Goal: Information Seeking & Learning: Compare options

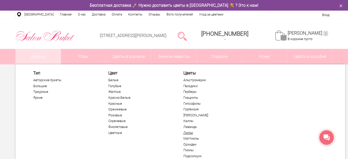
scroll to position [27, 0]
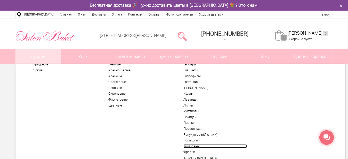
click at [192, 146] on link "Тюльпаны" at bounding box center [214, 146] width 63 height 4
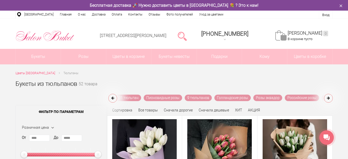
click at [327, 98] on icon at bounding box center [328, 98] width 3 height 4
click at [326, 97] on button at bounding box center [328, 98] width 9 height 9
click at [327, 98] on icon at bounding box center [328, 98] width 3 height 4
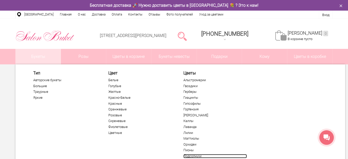
click at [192, 156] on link "Подсолнухи" at bounding box center [214, 156] width 63 height 4
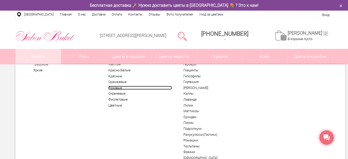
click at [111, 89] on link "Розовые" at bounding box center [139, 88] width 63 height 4
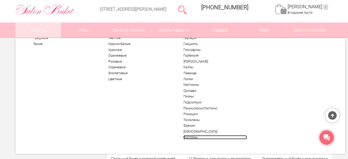
click at [189, 135] on link "Эустомы" at bounding box center [214, 137] width 63 height 4
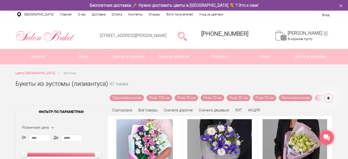
click at [327, 102] on button at bounding box center [328, 98] width 9 height 9
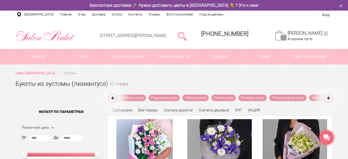
click at [326, 97] on button at bounding box center [328, 98] width 9 height 9
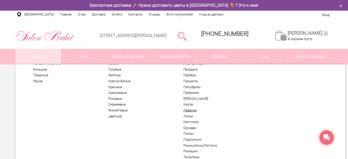
scroll to position [27, 0]
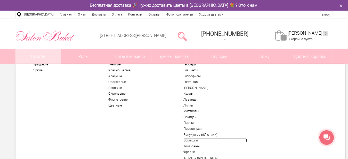
click at [188, 139] on link "Ромашки" at bounding box center [214, 140] width 63 height 4
